Goal: Task Accomplishment & Management: Manage account settings

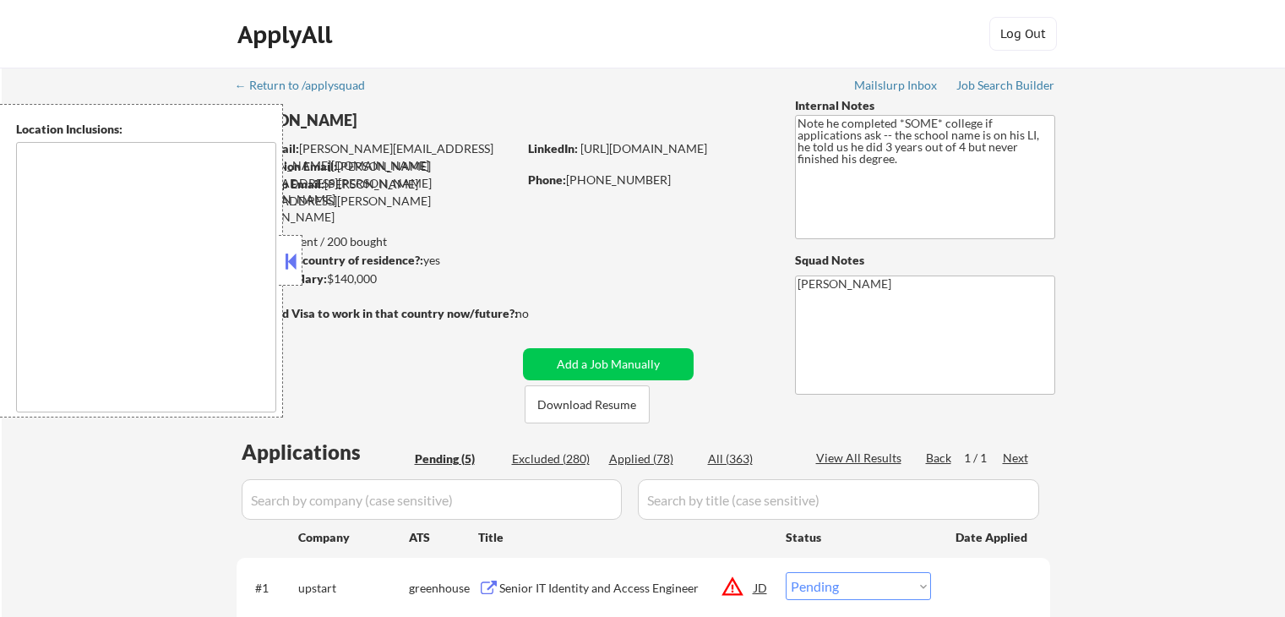
select select ""pending""
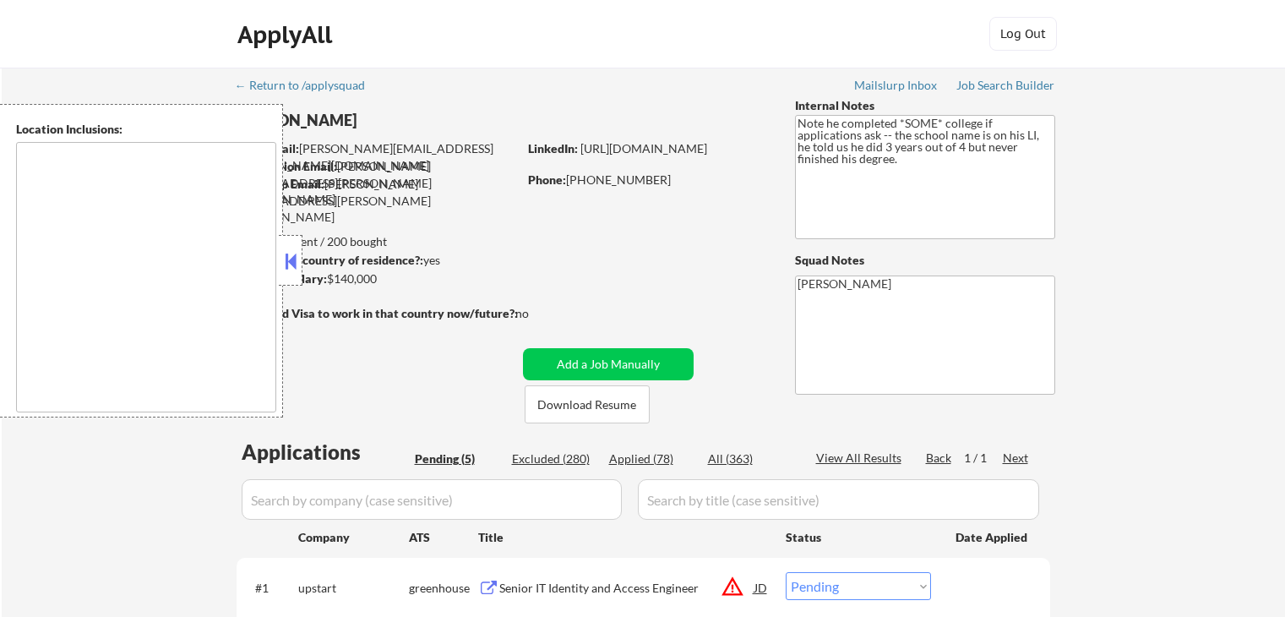
type textarea "remote"
click at [296, 260] on button at bounding box center [290, 260] width 19 height 25
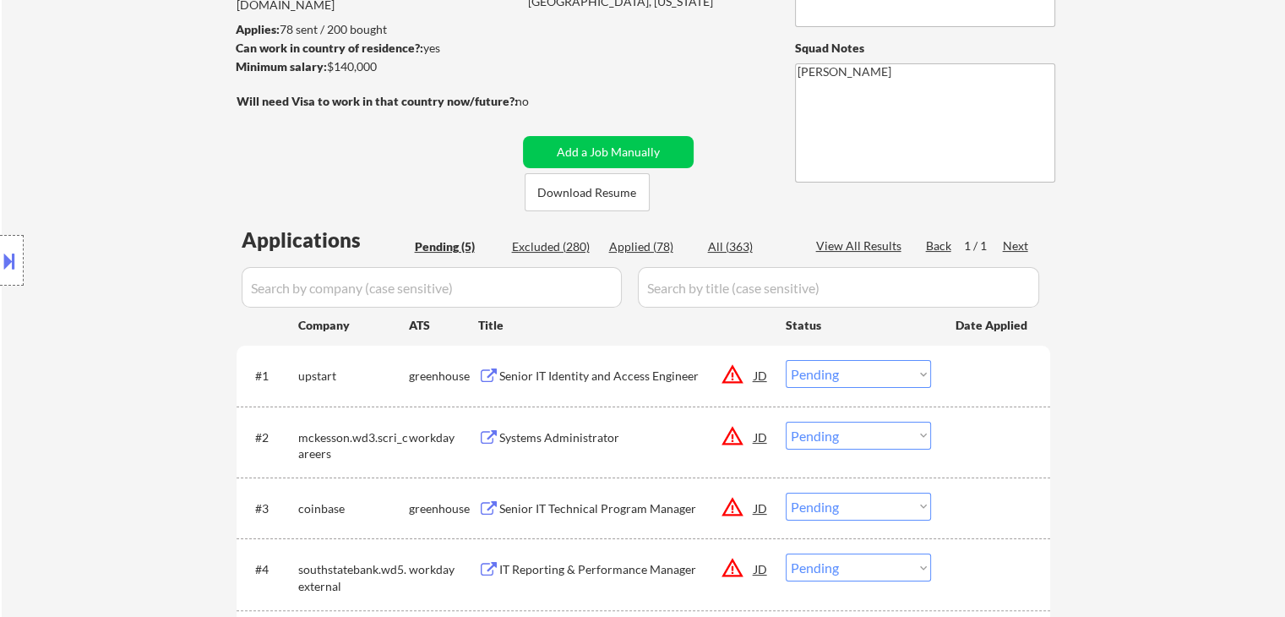
scroll to position [422, 0]
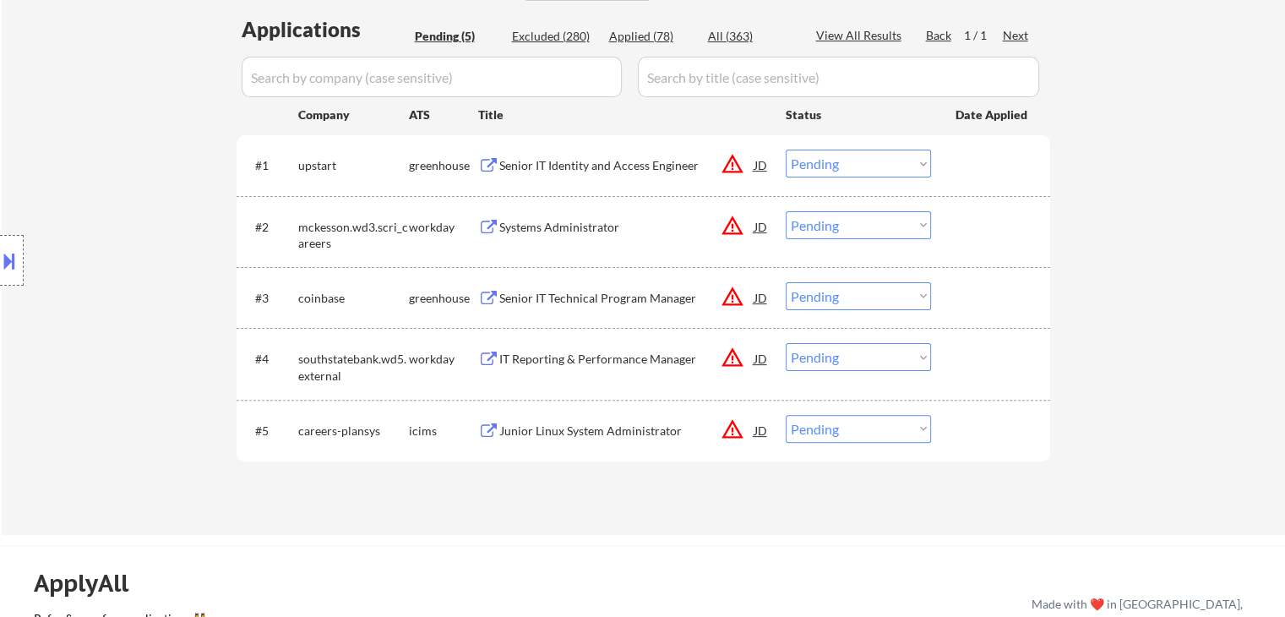
click at [577, 160] on div "Senior IT Identity and Access Engineer" at bounding box center [626, 165] width 255 height 17
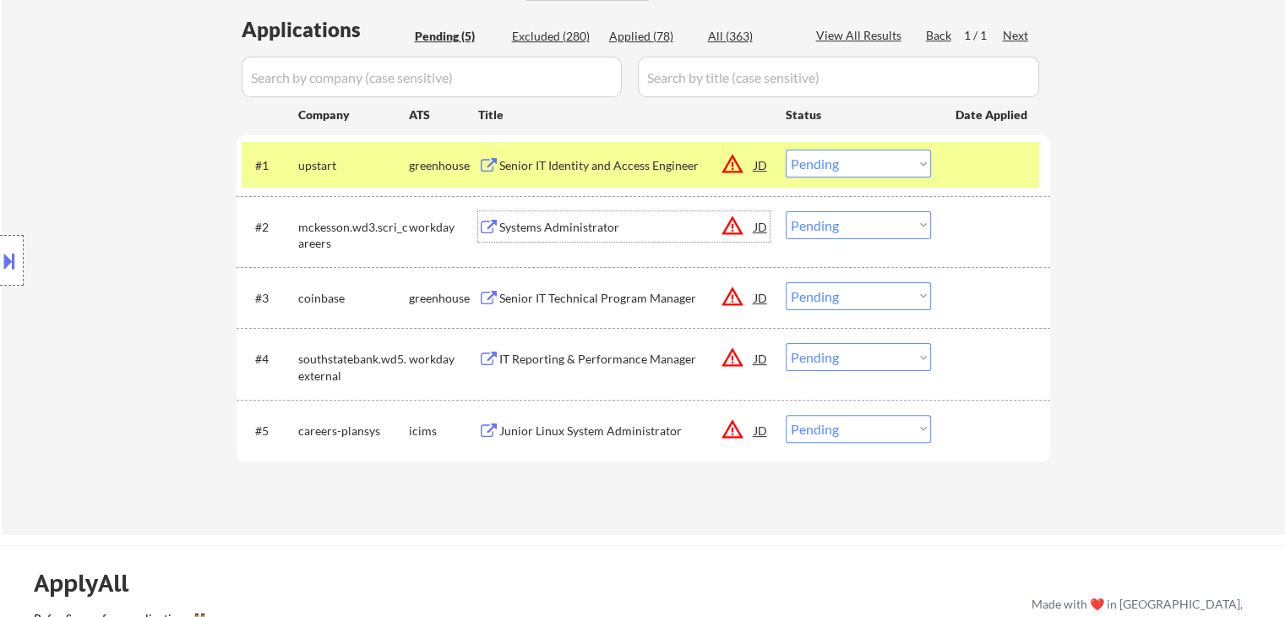
click at [557, 220] on div "Systems Administrator" at bounding box center [626, 227] width 255 height 17
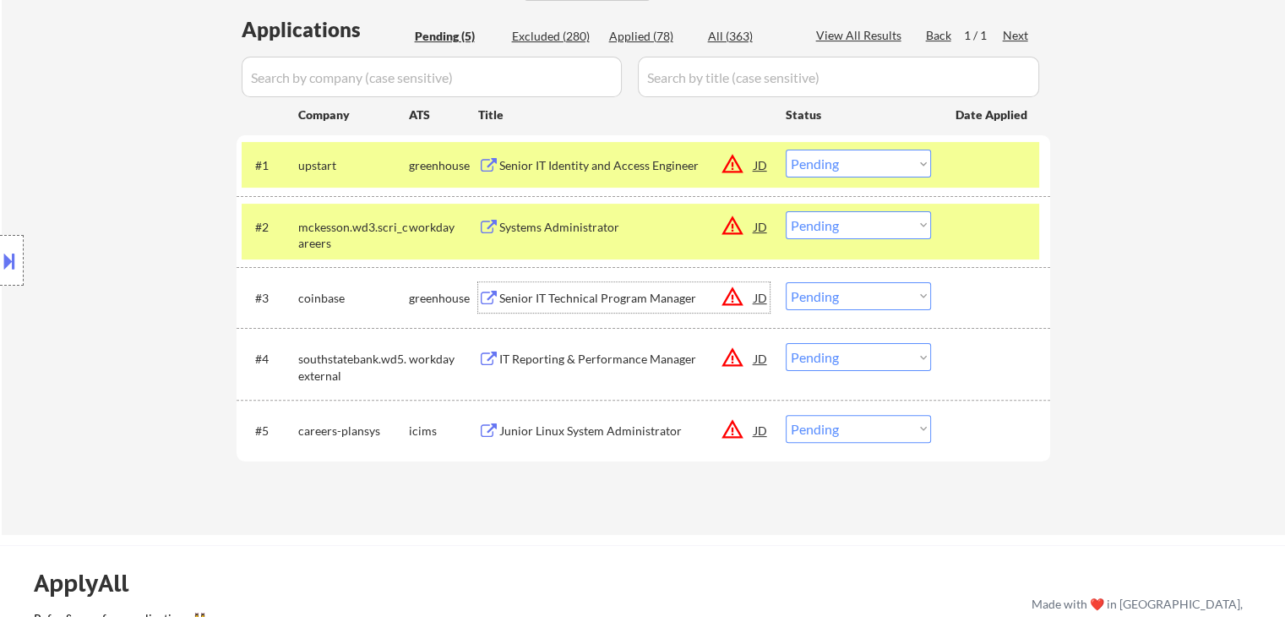
click at [574, 292] on div "Senior IT Technical Program Manager" at bounding box center [626, 298] width 255 height 17
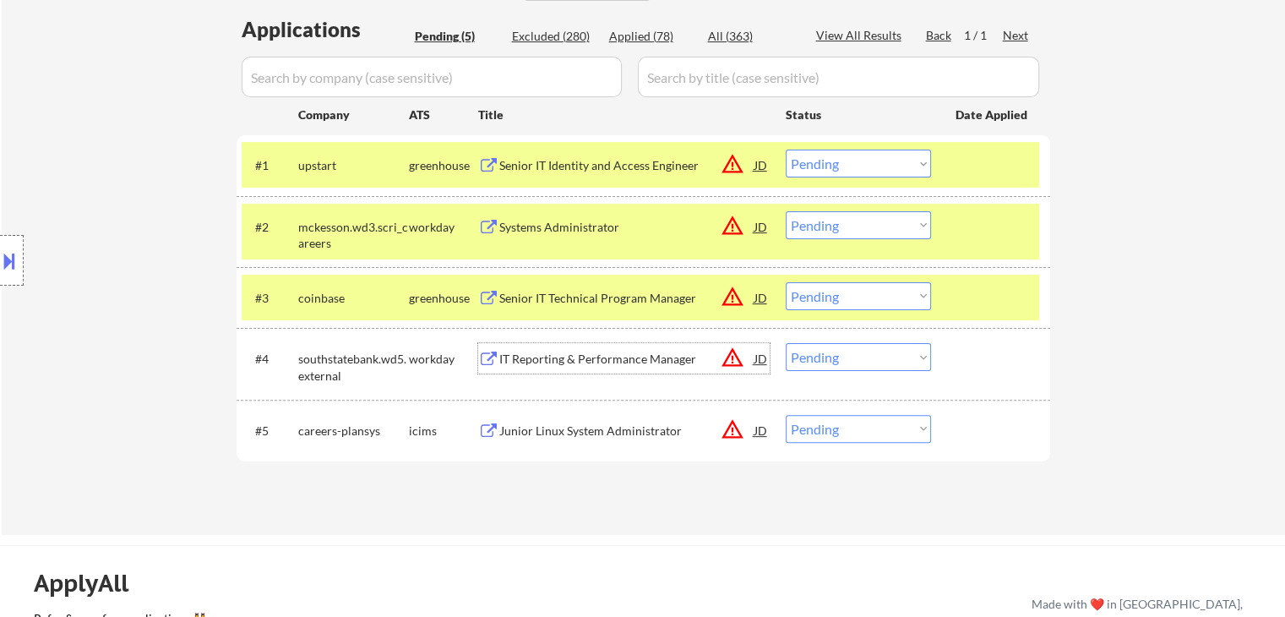
click at [565, 357] on div "IT Reporting & Performance Manager" at bounding box center [626, 359] width 255 height 17
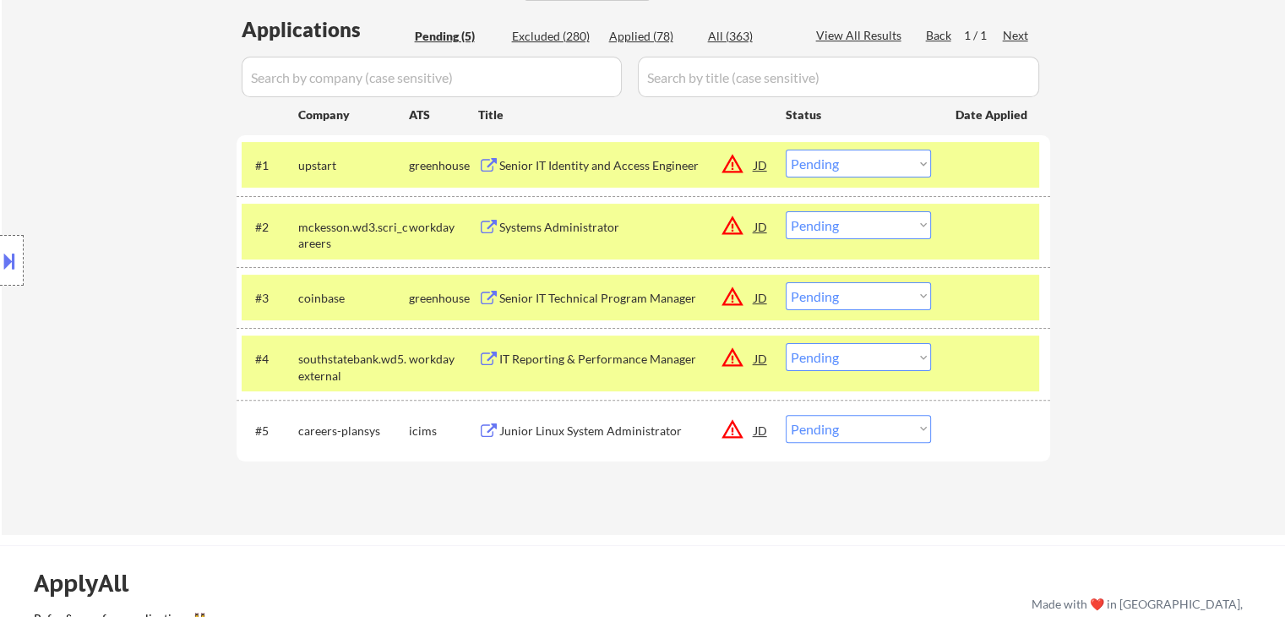
click at [556, 423] on div "Junior Linux System Administrator" at bounding box center [626, 430] width 255 height 17
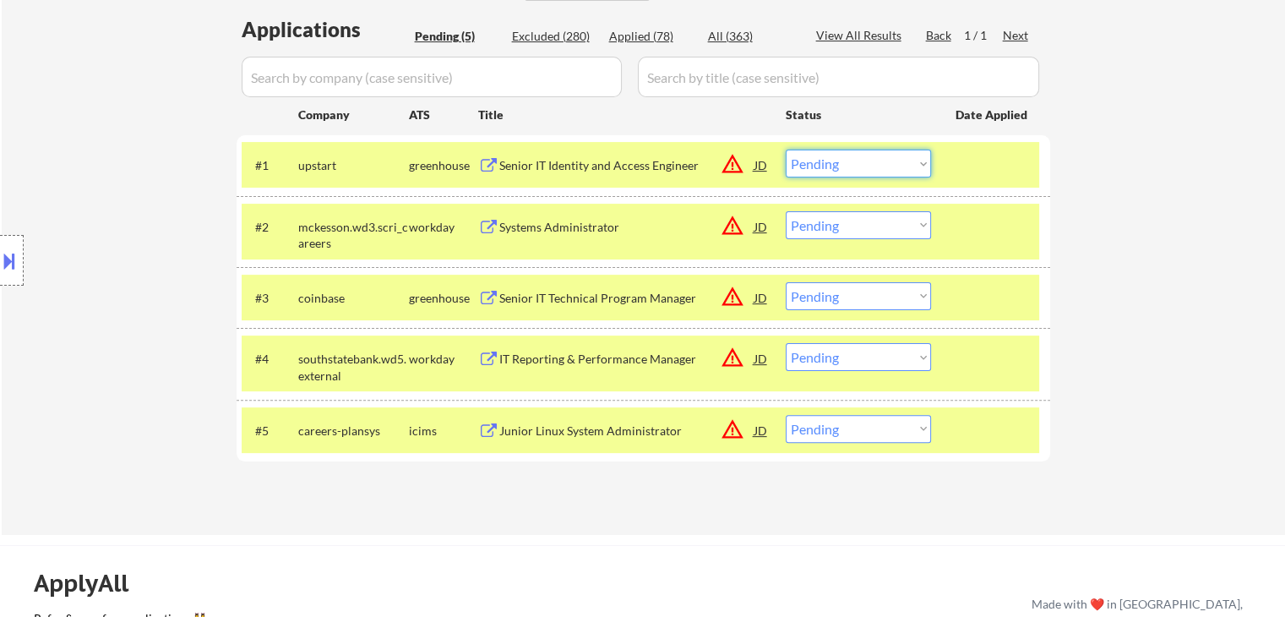
click at [838, 158] on select "Choose an option... Pending Applied Excluded (Questions) Excluded (Expired) Exc…" at bounding box center [858, 164] width 145 height 28
click at [786, 150] on select "Choose an option... Pending Applied Excluded (Questions) Excluded (Expired) Exc…" at bounding box center [858, 164] width 145 height 28
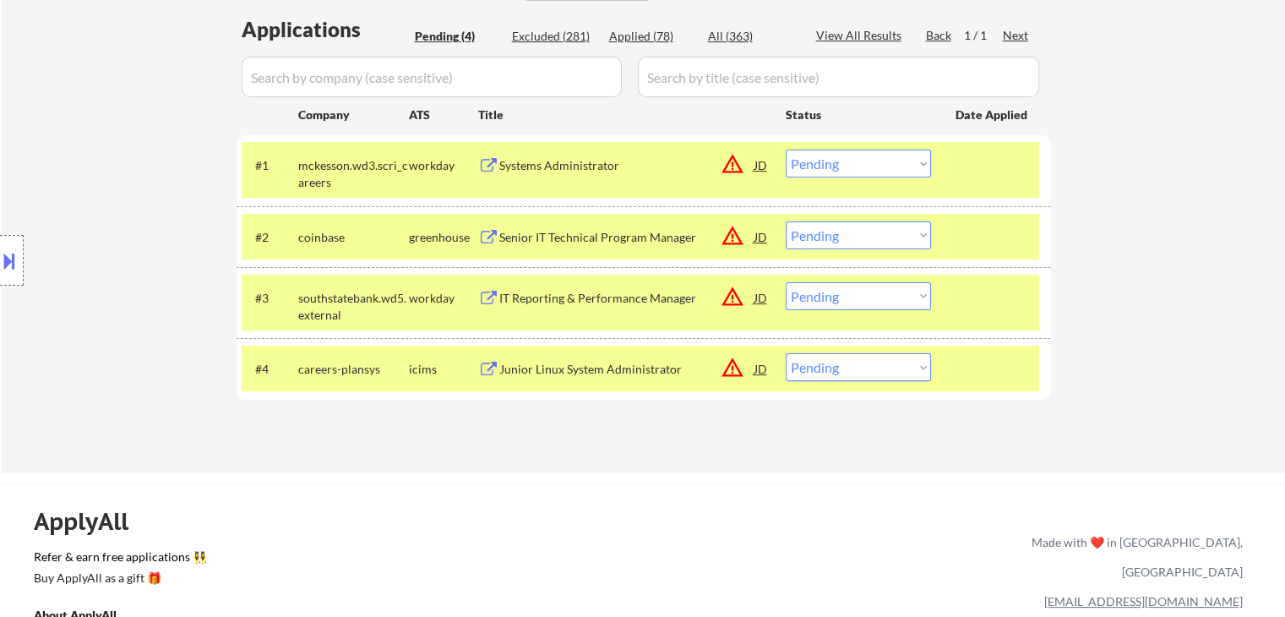
click at [853, 160] on select "Choose an option... Pending Applied Excluded (Questions) Excluded (Expired) Exc…" at bounding box center [858, 164] width 145 height 28
click at [786, 150] on select "Choose an option... Pending Applied Excluded (Questions) Excluded (Expired) Exc…" at bounding box center [858, 164] width 145 height 28
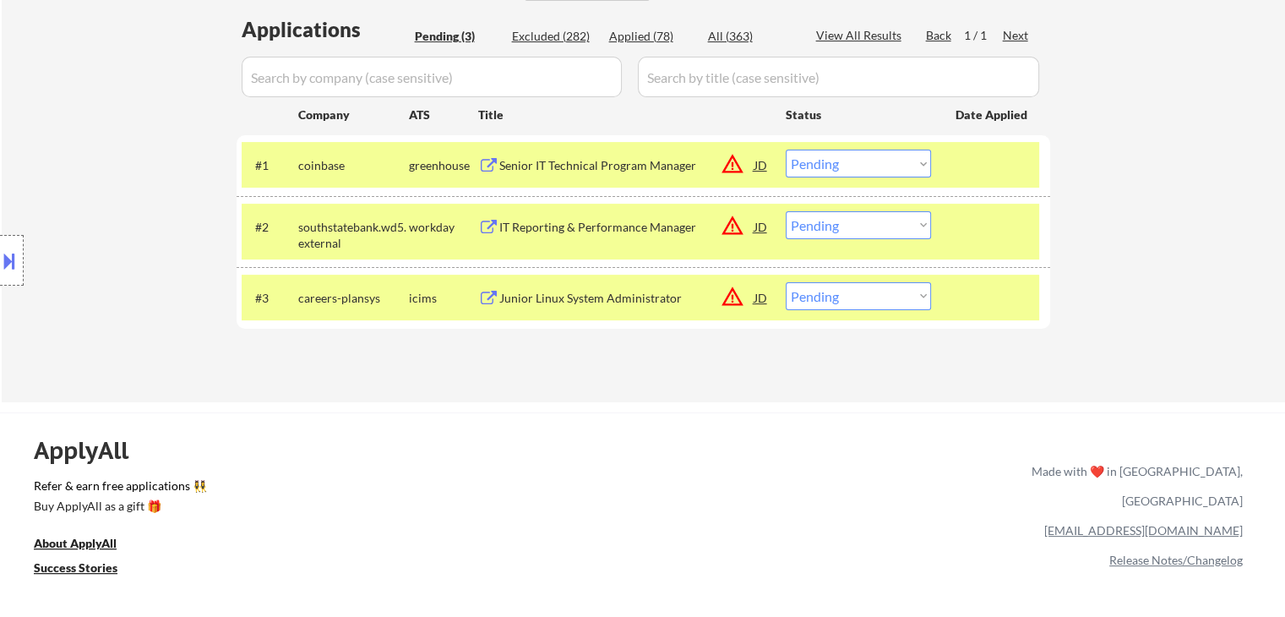
click at [855, 150] on select "Choose an option... Pending Applied Excluded (Questions) Excluded (Expired) Exc…" at bounding box center [858, 164] width 145 height 28
click at [786, 150] on select "Choose an option... Pending Applied Excluded (Questions) Excluded (Expired) Exc…" at bounding box center [858, 164] width 145 height 28
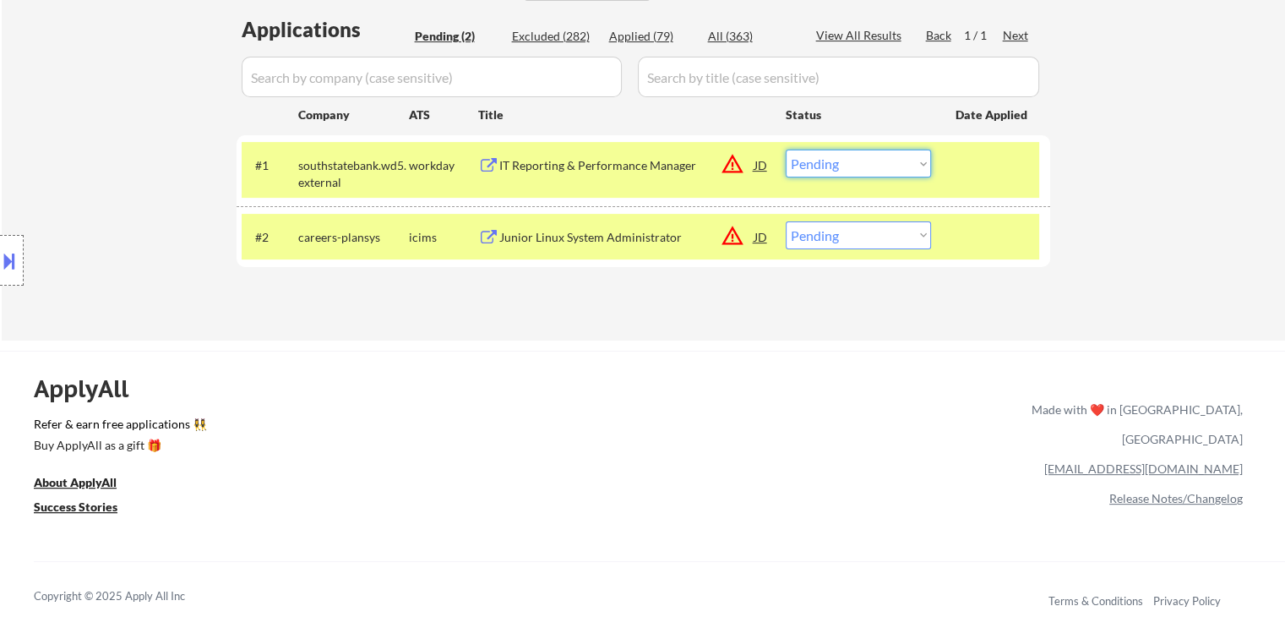
click at [841, 166] on select "Choose an option... Pending Applied Excluded (Questions) Excluded (Expired) Exc…" at bounding box center [858, 164] width 145 height 28
click at [786, 150] on select "Choose an option... Pending Applied Excluded (Questions) Excluded (Expired) Exc…" at bounding box center [858, 164] width 145 height 28
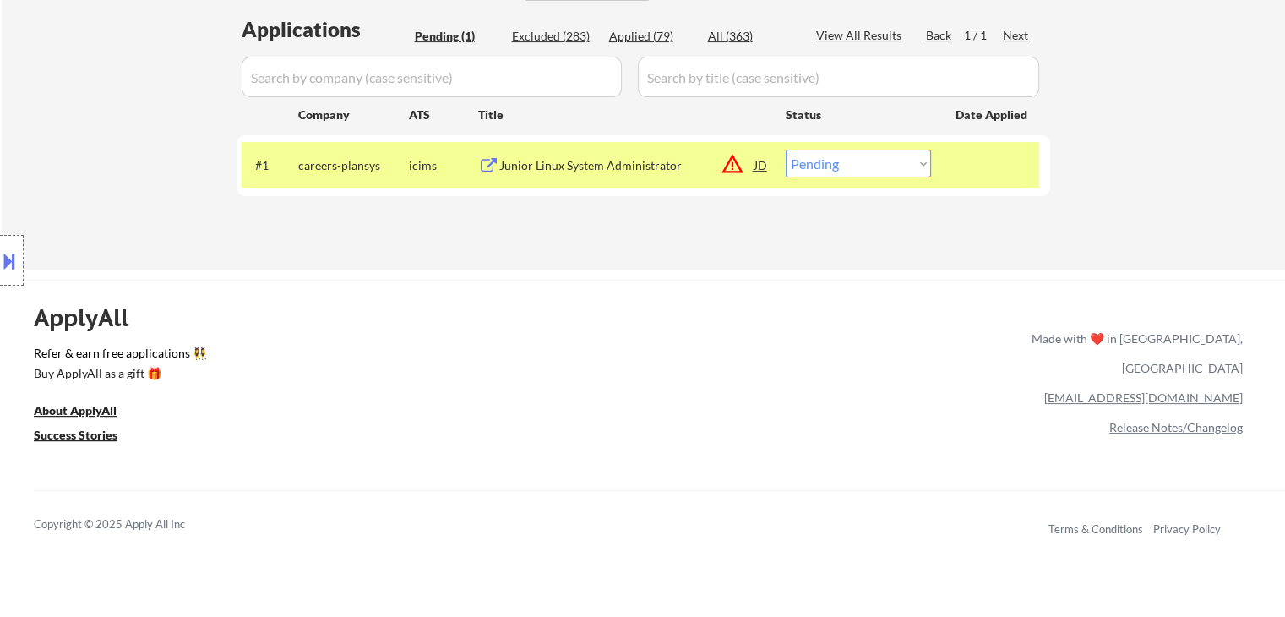
click at [5, 253] on button at bounding box center [9, 261] width 19 height 28
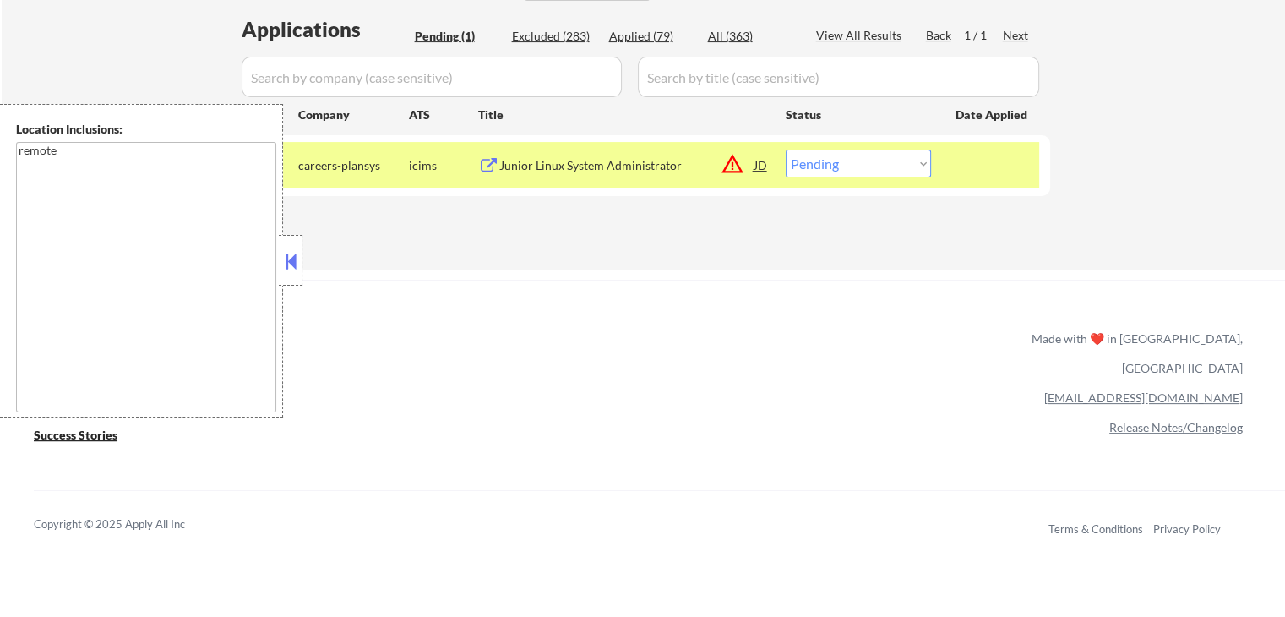
click at [831, 160] on select "Choose an option... Pending Applied Excluded (Questions) Excluded (Expired) Exc…" at bounding box center [858, 164] width 145 height 28
select select ""excluded__location_""
click at [786, 150] on select "Choose an option... Pending Applied Excluded (Questions) Excluded (Expired) Exc…" at bounding box center [858, 164] width 145 height 28
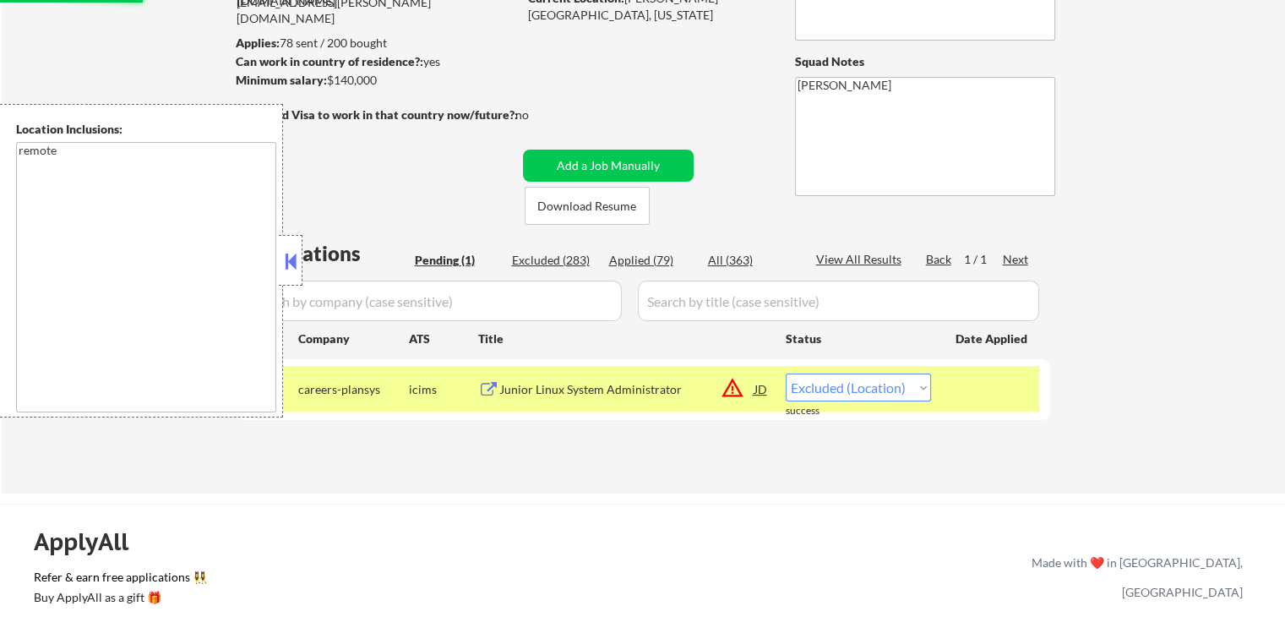
scroll to position [169, 0]
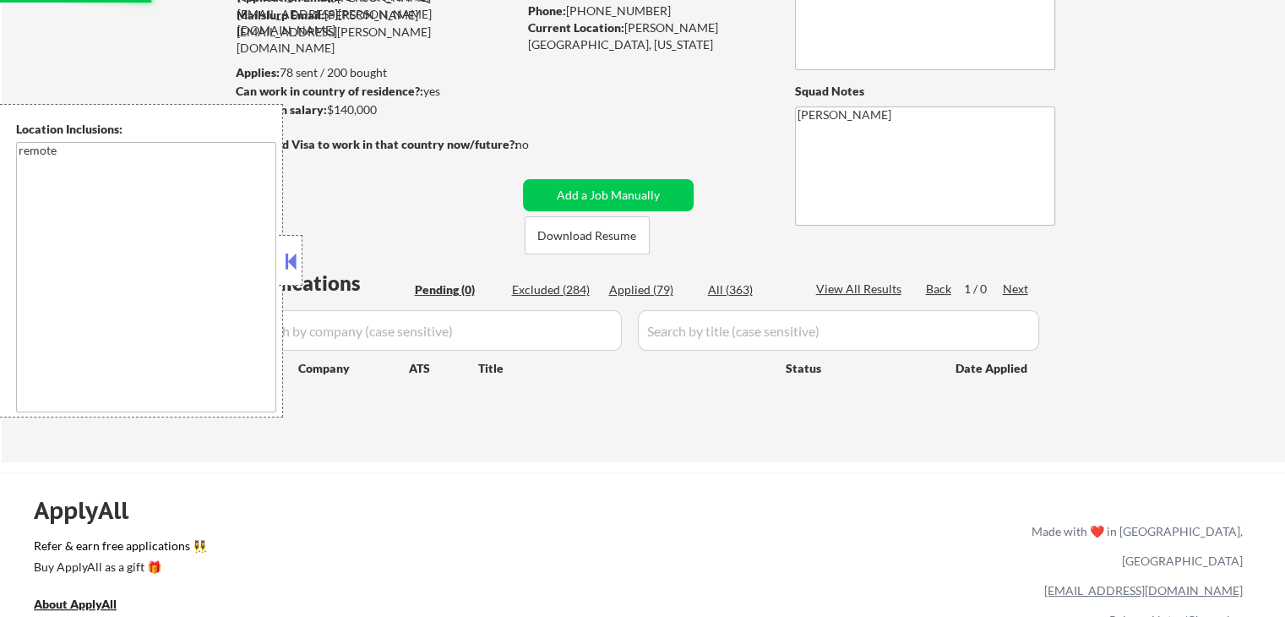
click at [286, 265] on button at bounding box center [290, 260] width 19 height 25
